Goal: Use online tool/utility: Utilize a website feature to perform a specific function

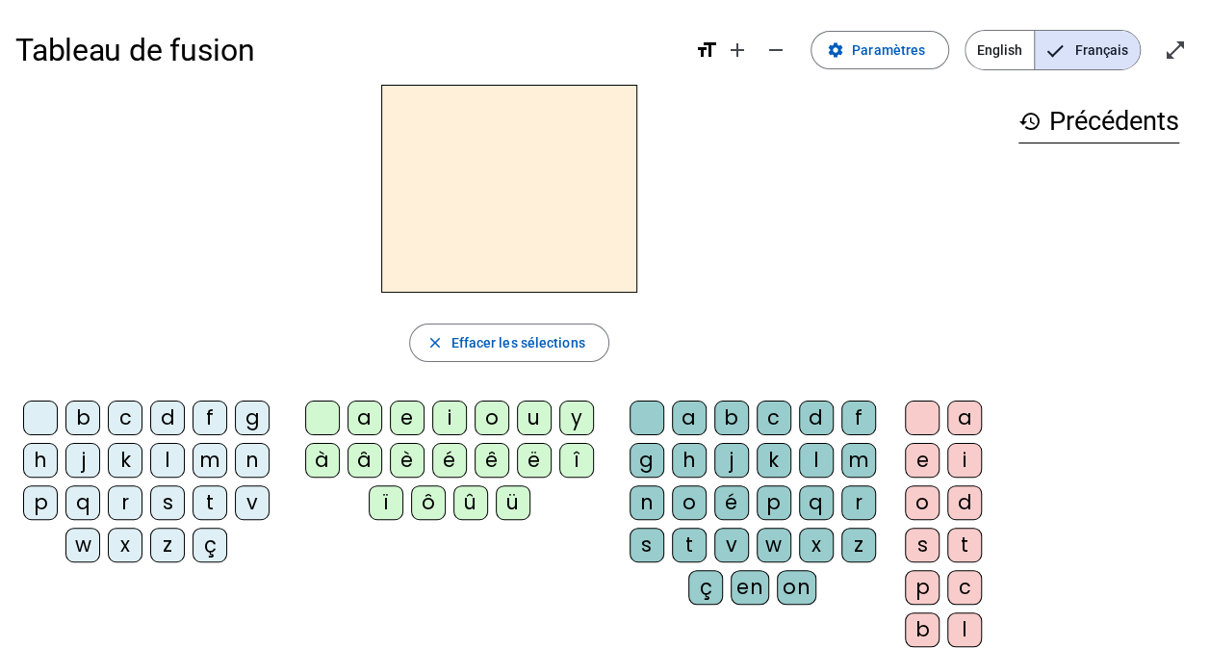
click at [207, 406] on div "f" at bounding box center [210, 418] width 35 height 35
click at [446, 429] on div "i" at bounding box center [449, 418] width 35 height 35
click at [822, 449] on div "l" at bounding box center [816, 460] width 35 height 35
click at [168, 501] on div "s" at bounding box center [167, 502] width 35 height 35
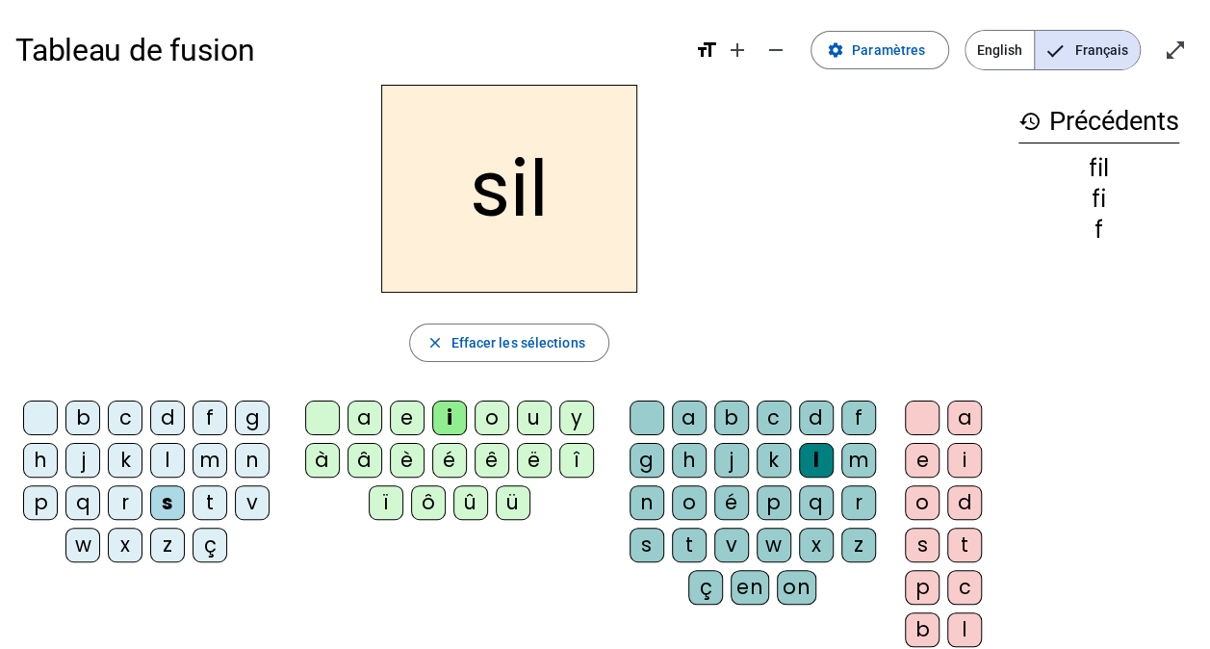
click at [209, 456] on div "m" at bounding box center [210, 460] width 35 height 35
click at [649, 413] on div at bounding box center [647, 418] width 35 height 35
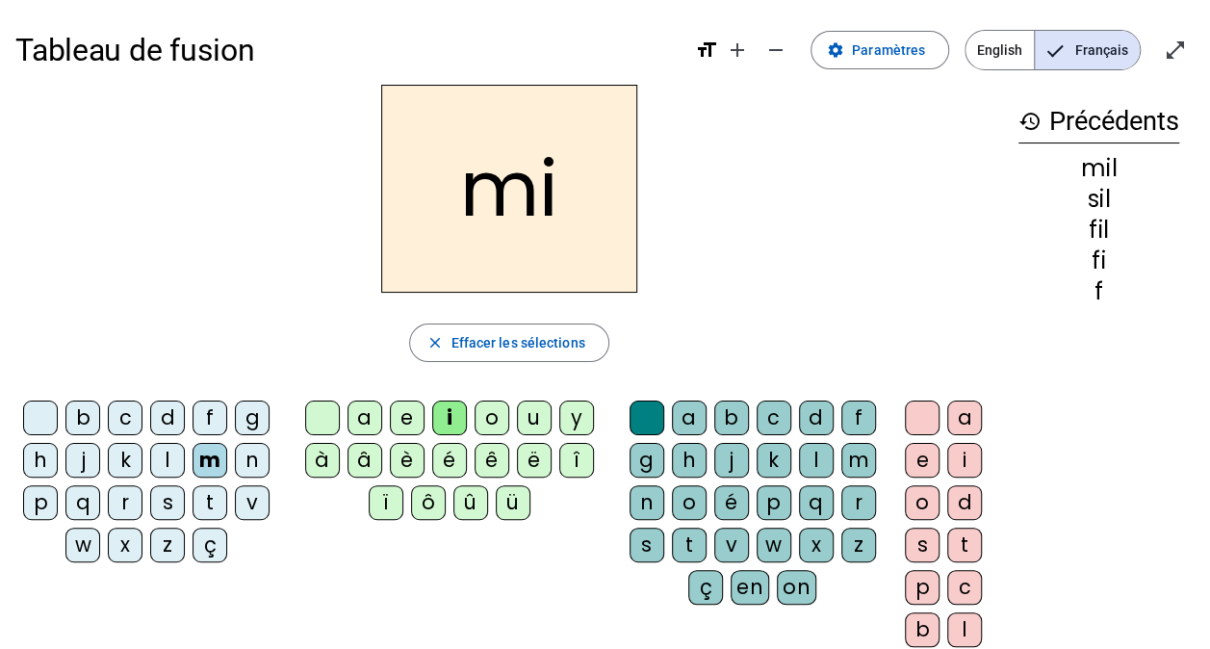
click at [160, 499] on div "s" at bounding box center [167, 502] width 35 height 35
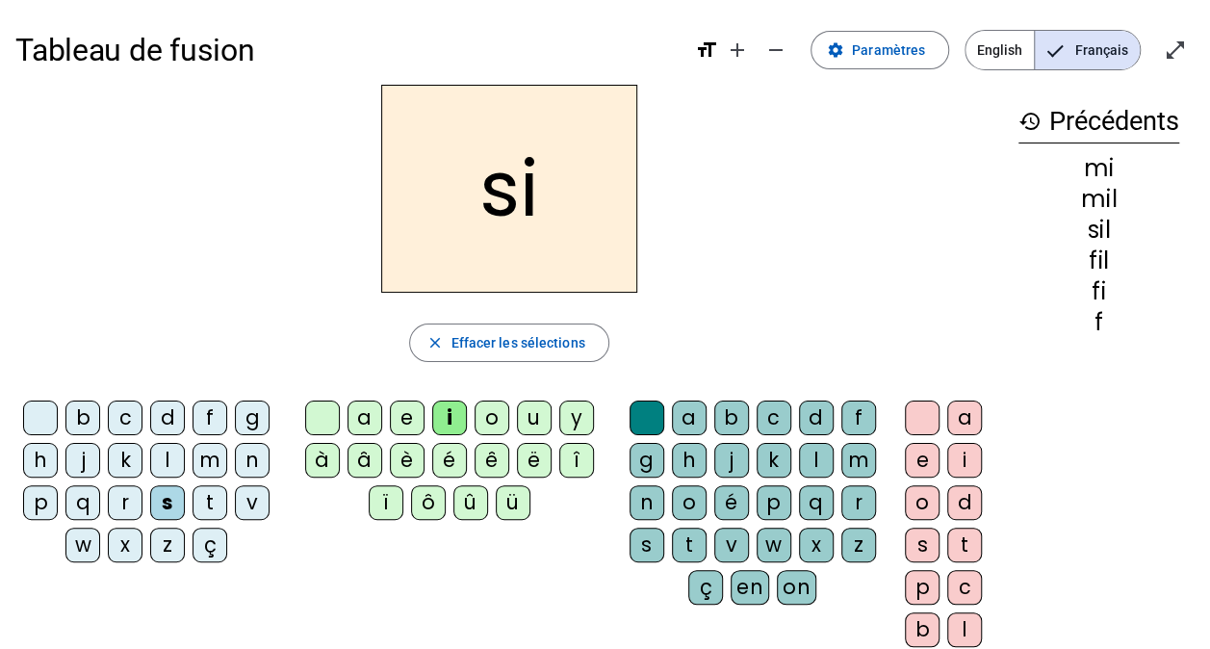
click at [248, 464] on div "n" at bounding box center [252, 460] width 35 height 35
click at [404, 410] on div "e" at bounding box center [407, 418] width 35 height 35
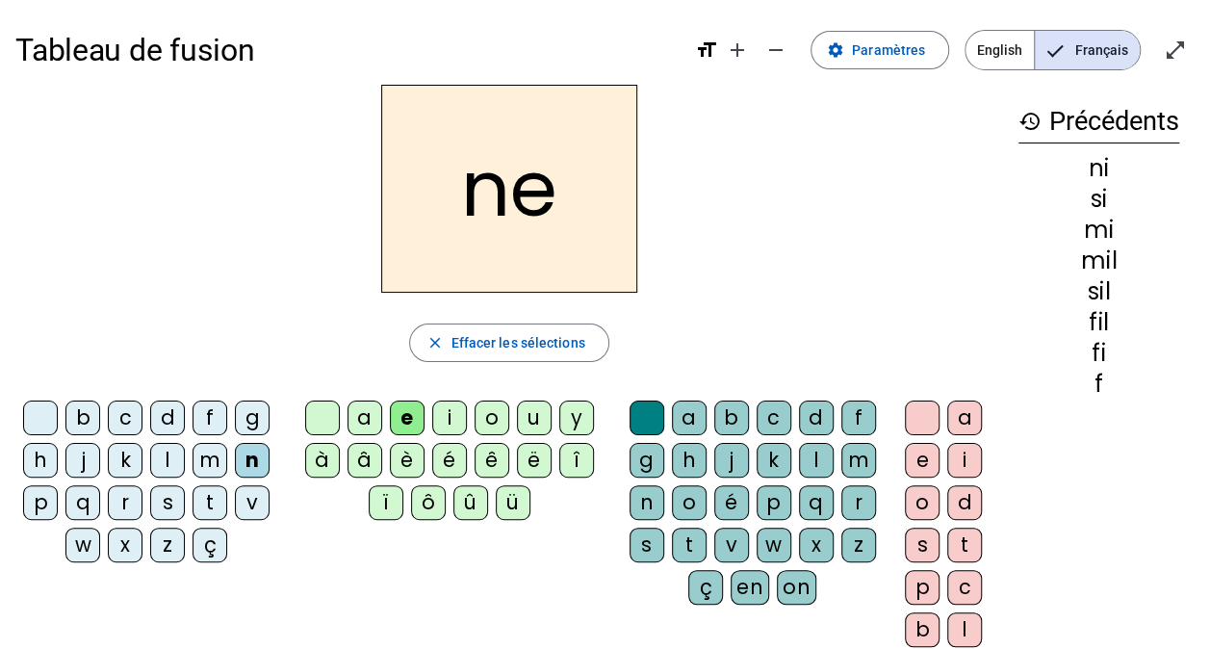
click at [208, 496] on div "t" at bounding box center [210, 502] width 35 height 35
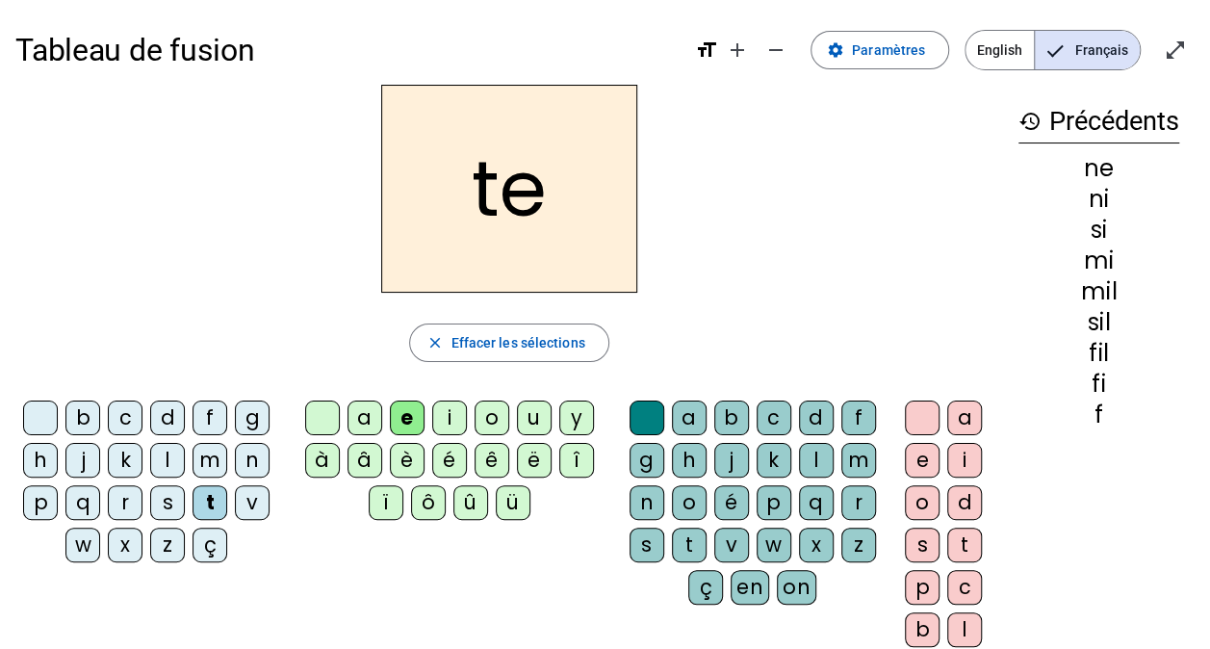
click at [162, 505] on div "s" at bounding box center [167, 502] width 35 height 35
click at [166, 462] on div "l" at bounding box center [167, 460] width 35 height 35
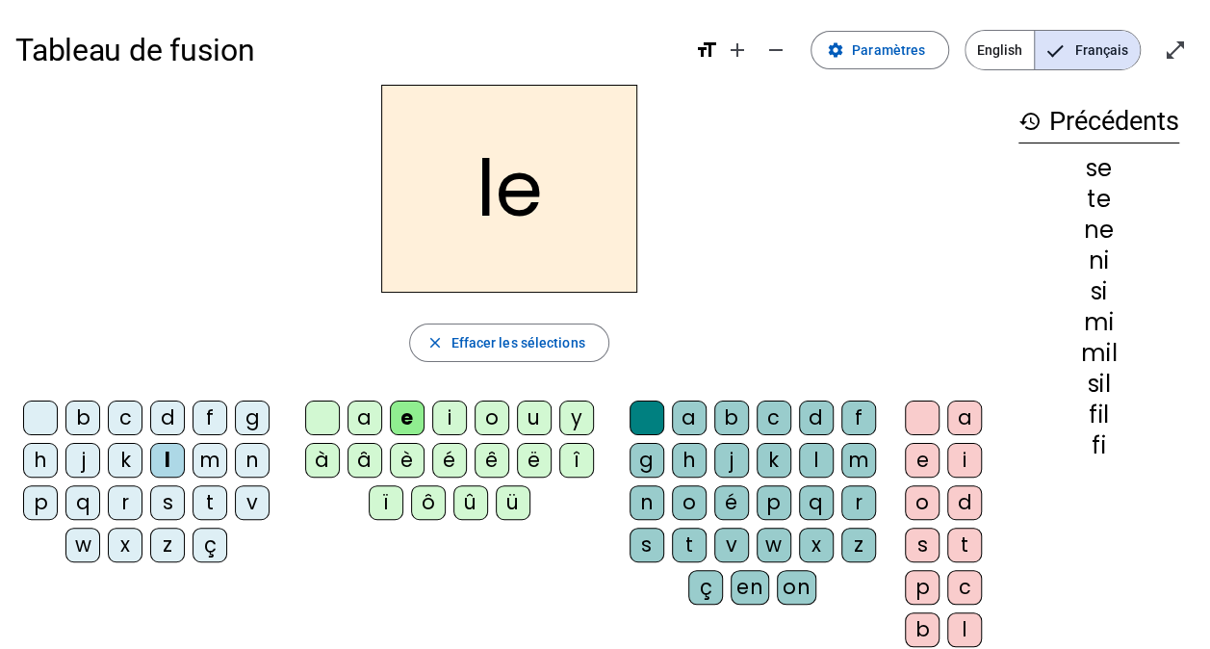
click at [526, 414] on div "u" at bounding box center [534, 418] width 35 height 35
click at [169, 504] on div "s" at bounding box center [167, 502] width 35 height 35
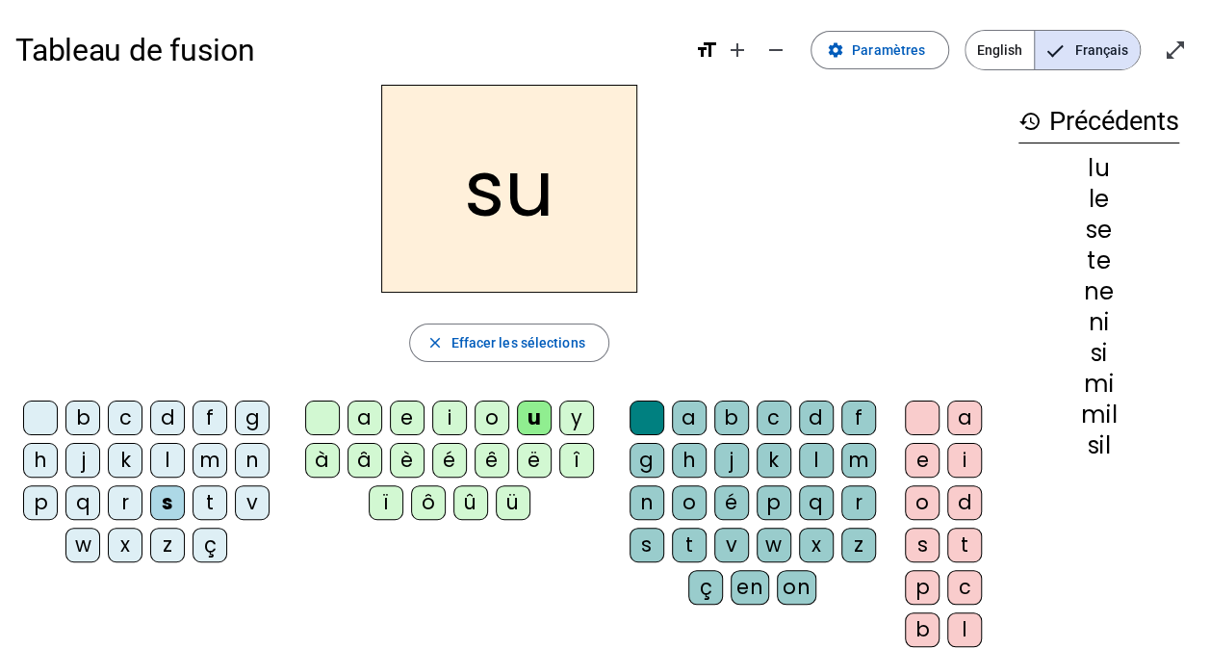
click at [164, 420] on div "d" at bounding box center [167, 418] width 35 height 35
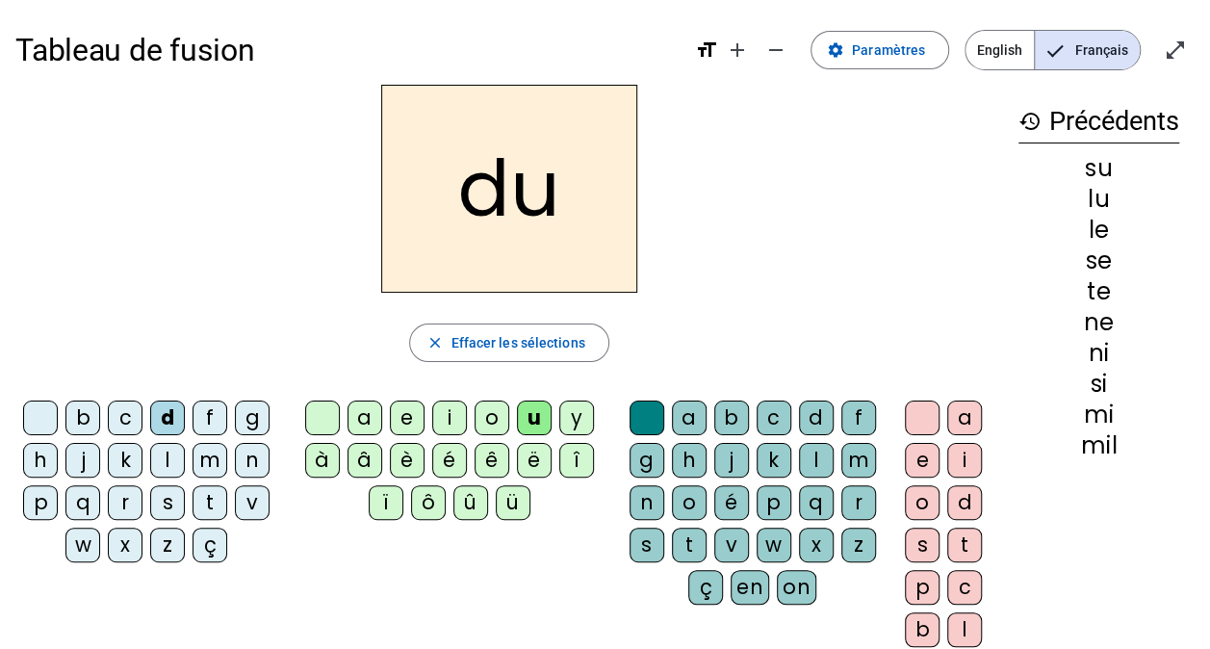
click at [218, 505] on div "t" at bounding box center [210, 502] width 35 height 35
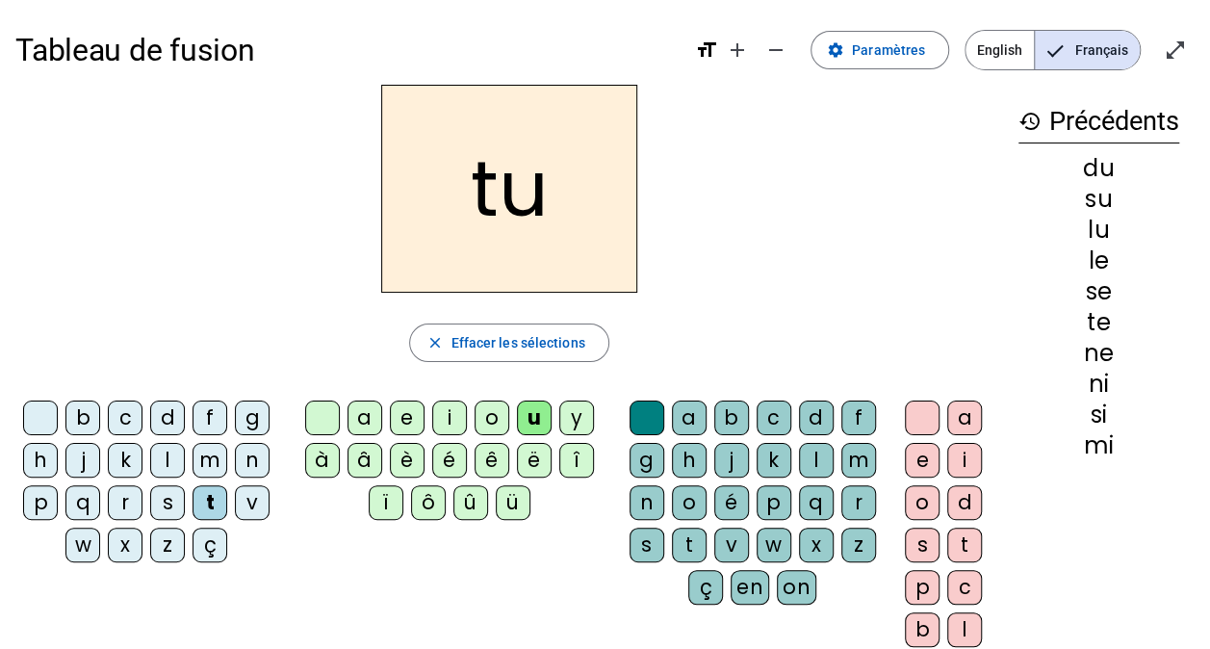
click at [358, 413] on div "a" at bounding box center [365, 418] width 35 height 35
click at [161, 504] on div "s" at bounding box center [167, 502] width 35 height 35
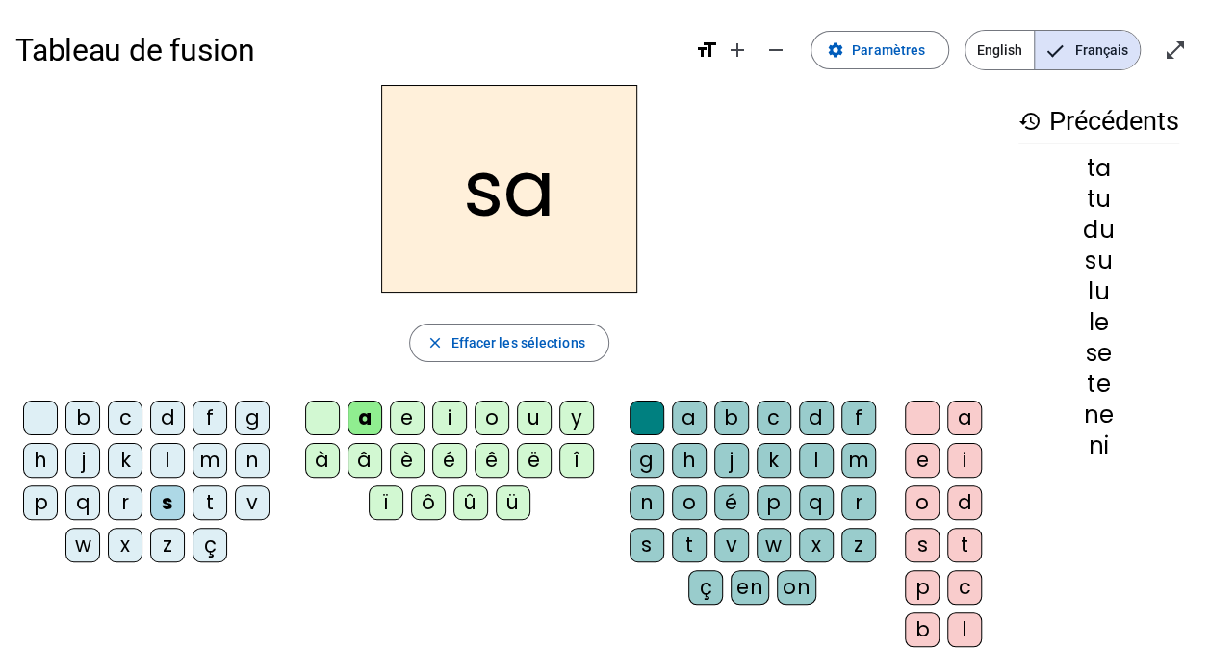
click at [166, 466] on div "l" at bounding box center [167, 460] width 35 height 35
click at [216, 459] on div "m" at bounding box center [210, 460] width 35 height 35
